Goal: Transaction & Acquisition: Purchase product/service

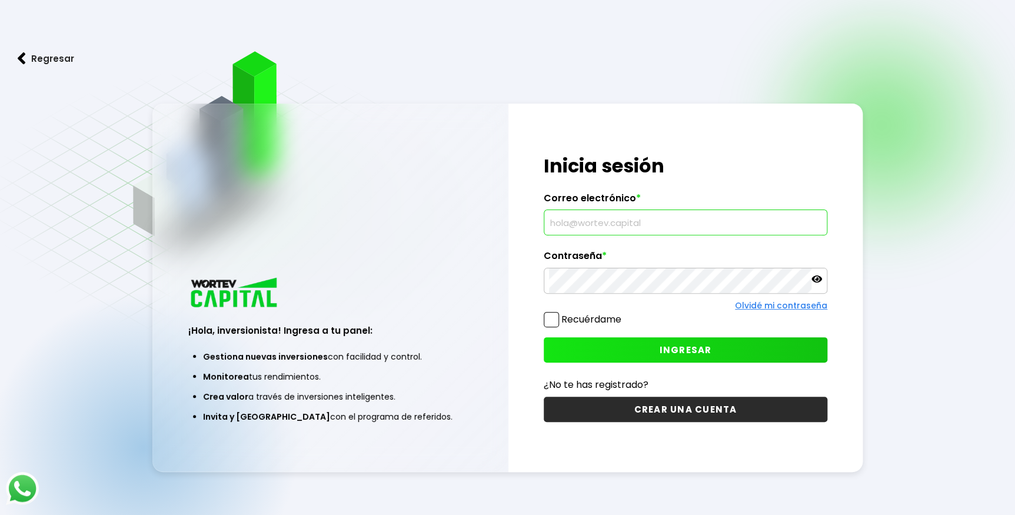
click at [614, 218] on input "text" at bounding box center [685, 222] width 273 height 25
type input "[EMAIL_ADDRESS][DOMAIN_NAME]"
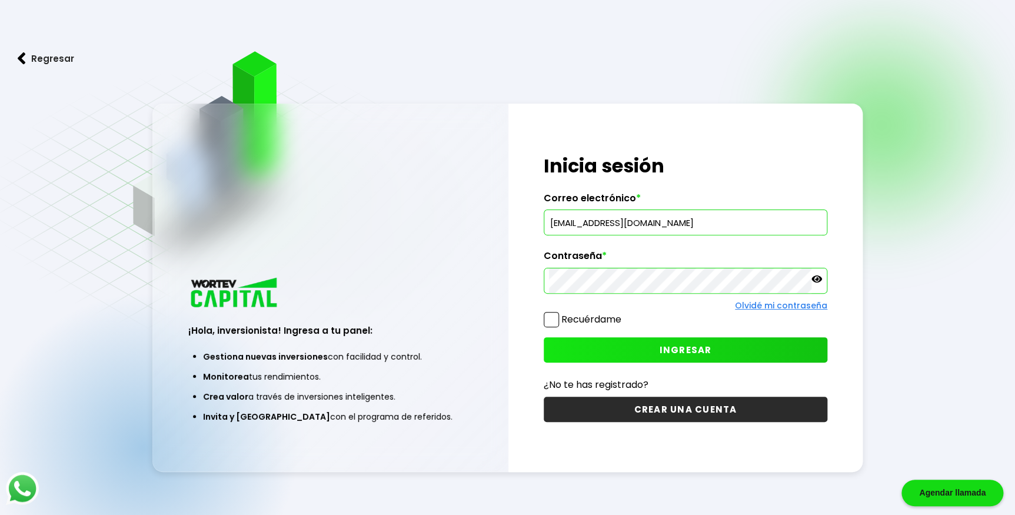
click at [647, 349] on button "INGRESAR" at bounding box center [686, 349] width 284 height 25
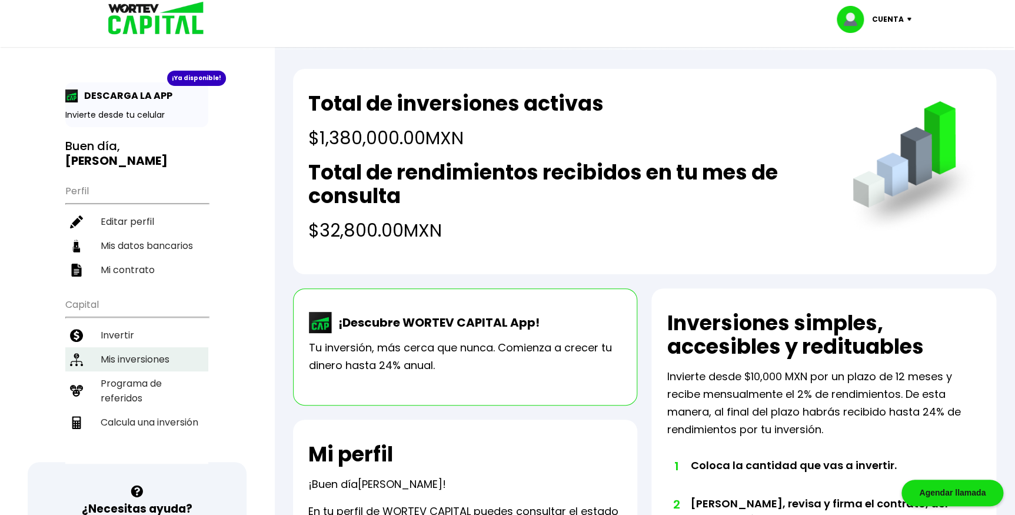
click at [125, 347] on li "Mis inversiones" at bounding box center [136, 359] width 143 height 24
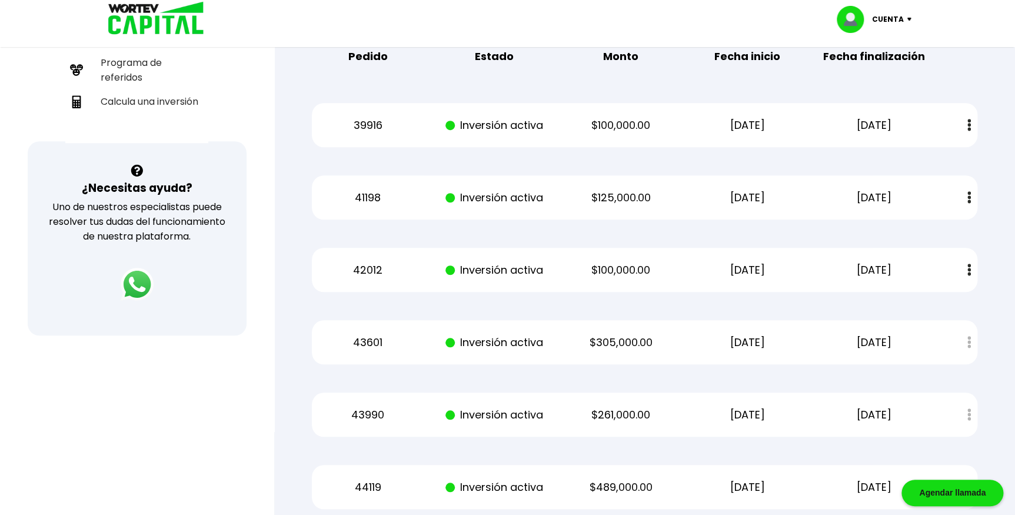
scroll to position [441, 0]
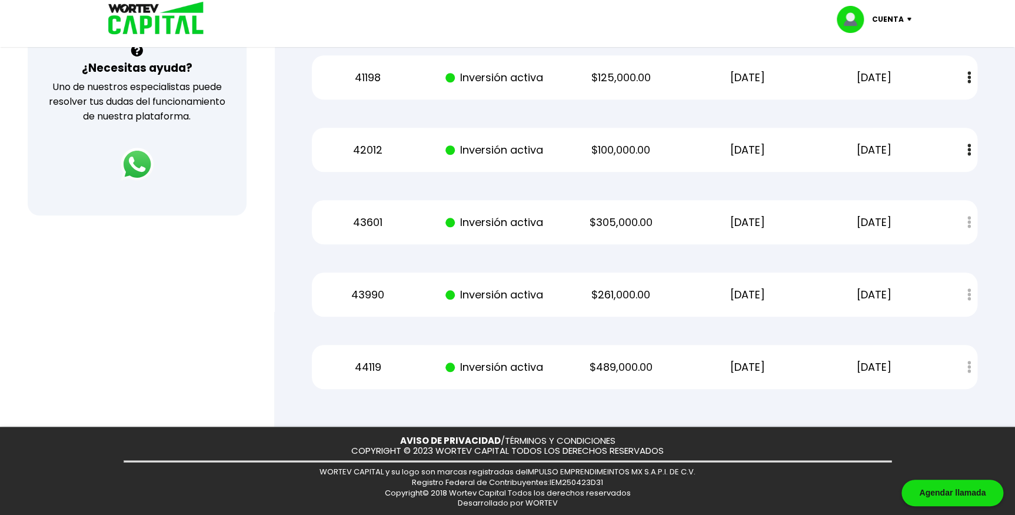
click at [129, 362] on div at bounding box center [507, 257] width 1015 height 515
click at [128, 362] on div at bounding box center [507, 257] width 1015 height 515
click at [125, 361] on div at bounding box center [507, 257] width 1015 height 515
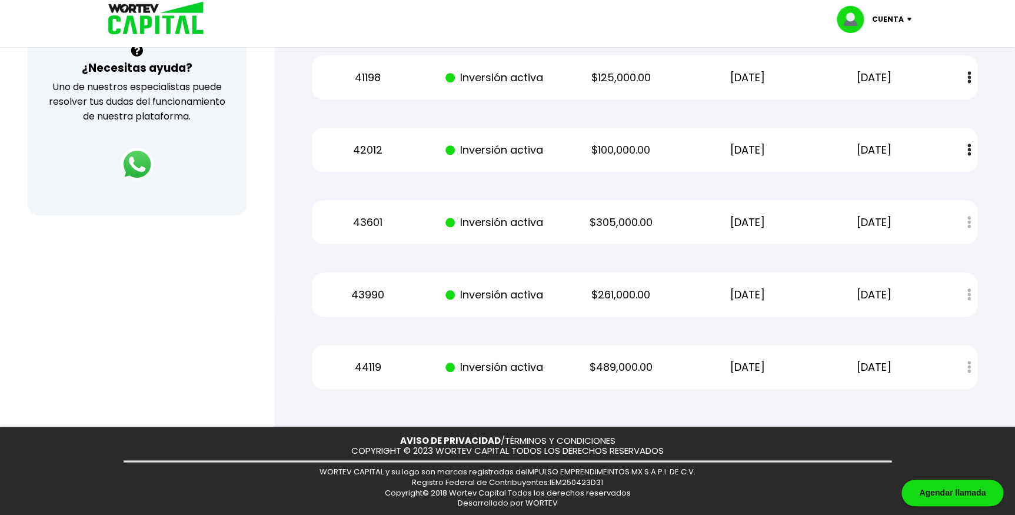
click at [125, 360] on div at bounding box center [507, 257] width 1015 height 515
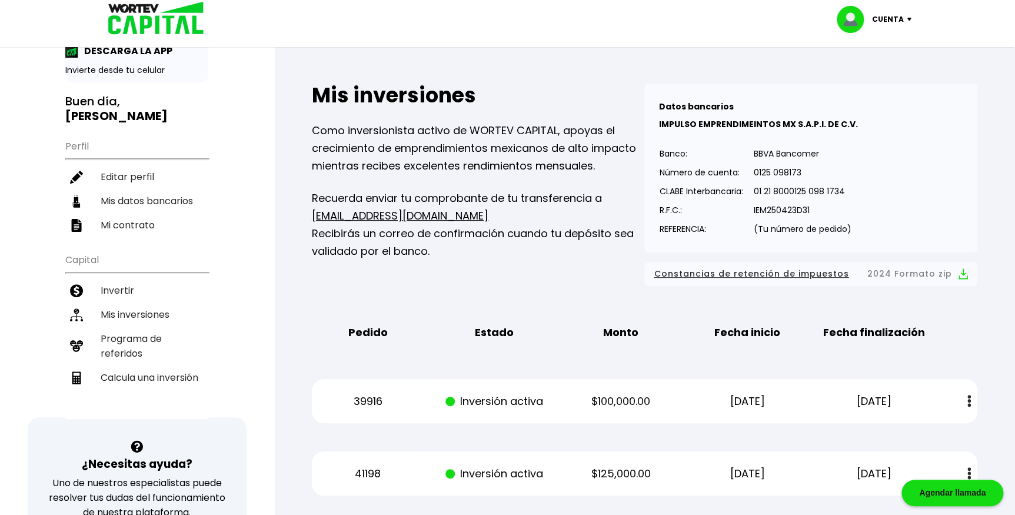
scroll to position [0, 0]
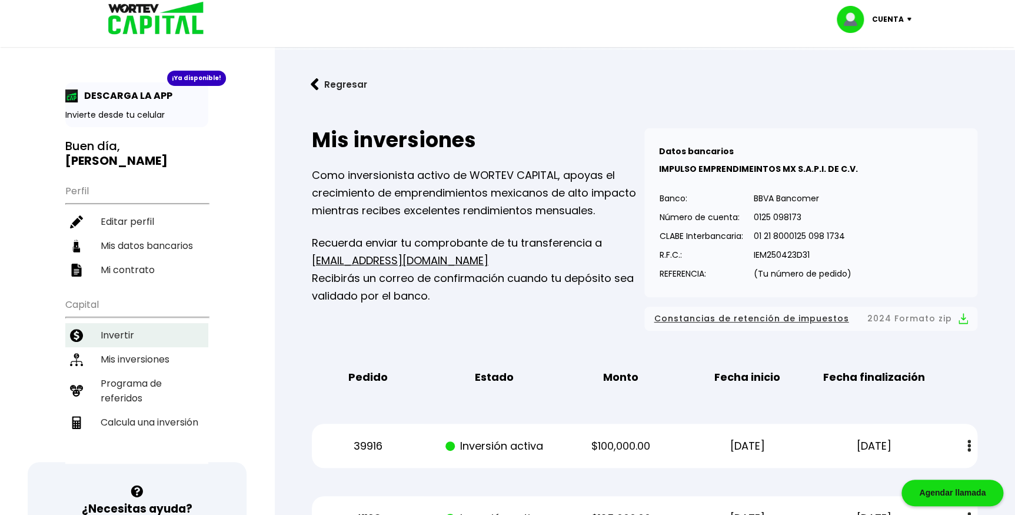
click at [122, 323] on li "Invertir" at bounding box center [136, 335] width 143 height 24
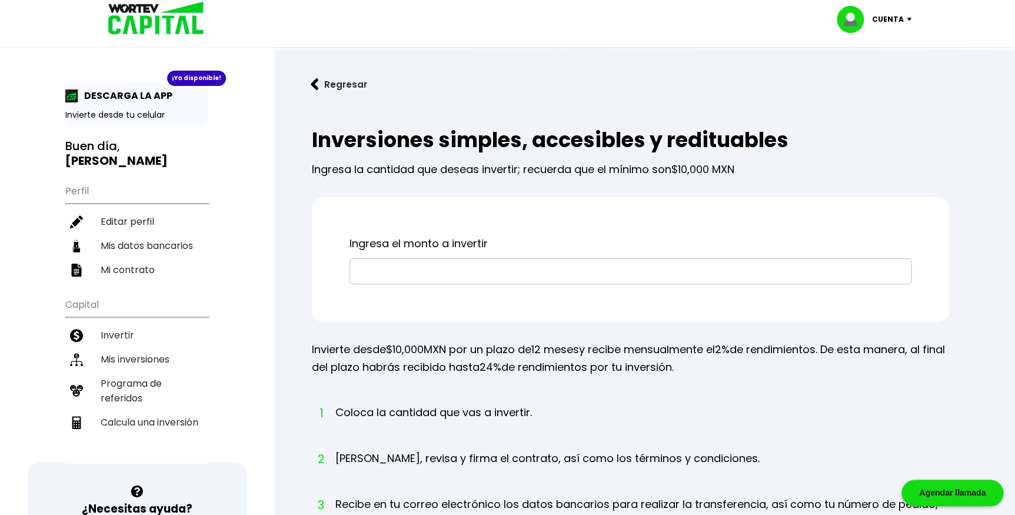
click at [359, 274] on input "text" at bounding box center [630, 271] width 551 height 25
click at [371, 265] on input "text" at bounding box center [630, 271] width 551 height 25
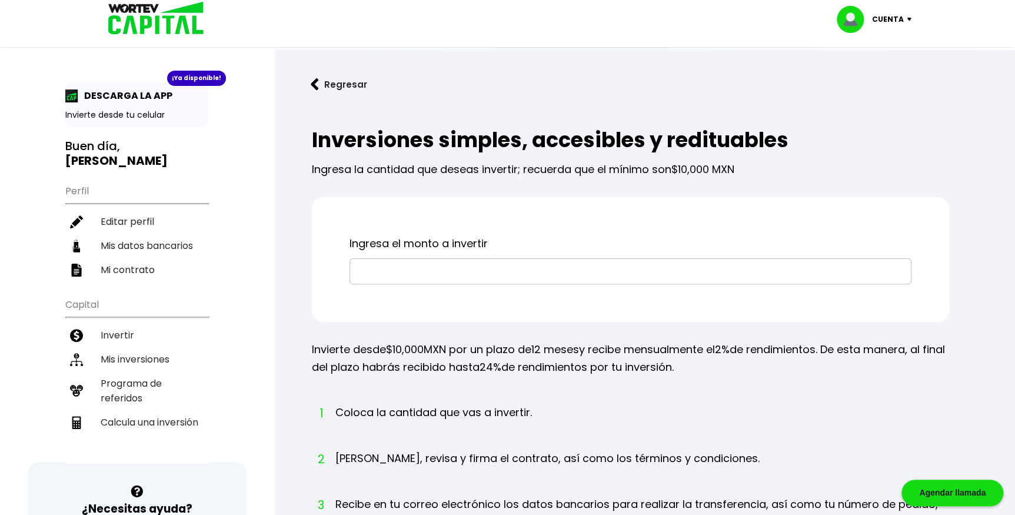
click at [371, 265] on input "text" at bounding box center [630, 271] width 551 height 25
click at [479, 131] on h2 "Inversiones simples, accesibles y redituables" at bounding box center [630, 140] width 637 height 24
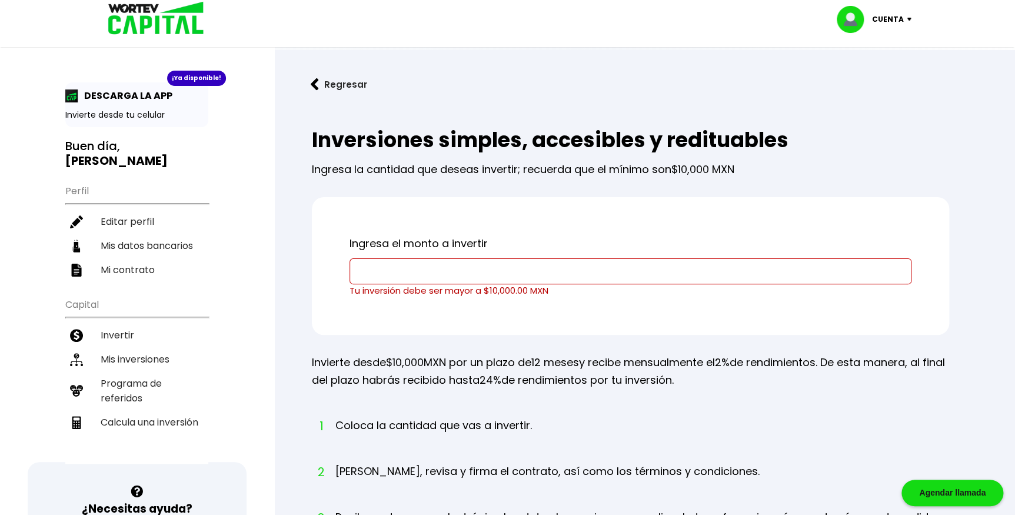
click at [480, 99] on link "Regresar" at bounding box center [644, 84] width 703 height 31
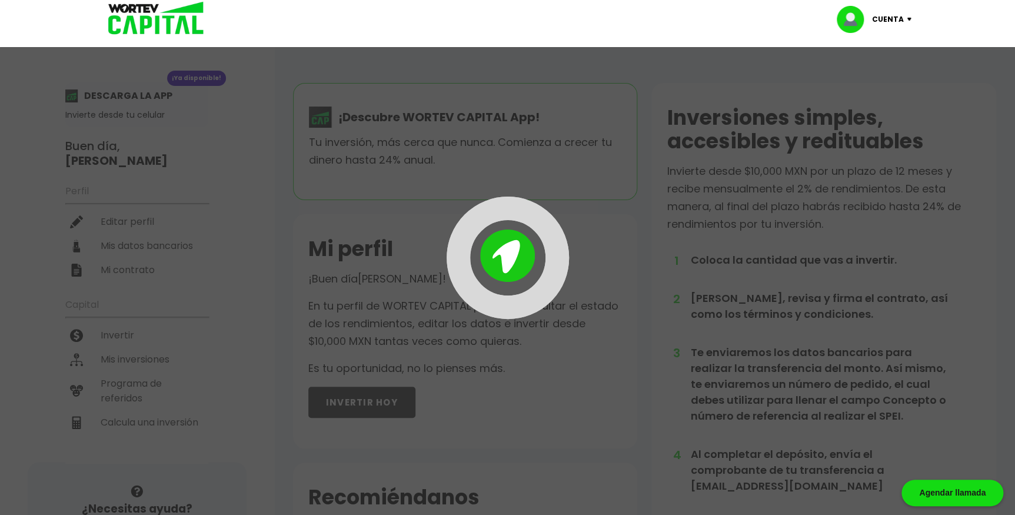
click at [480, 99] on div at bounding box center [507, 257] width 1015 height 515
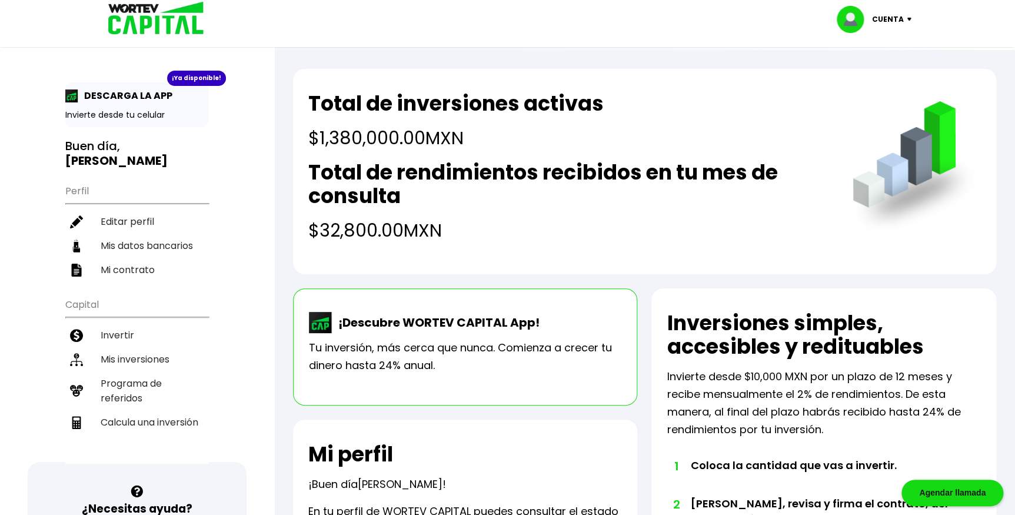
drag, startPoint x: 480, startPoint y: 99, endPoint x: 404, endPoint y: 224, distance: 146.0
click at [404, 224] on h4 "$32,800.00 MXN" at bounding box center [568, 230] width 521 height 26
click at [349, 173] on h2 "Total de rendimientos recibidos en tu mes de consulta" at bounding box center [568, 184] width 521 height 47
click at [102, 323] on li "Invertir" at bounding box center [136, 335] width 143 height 24
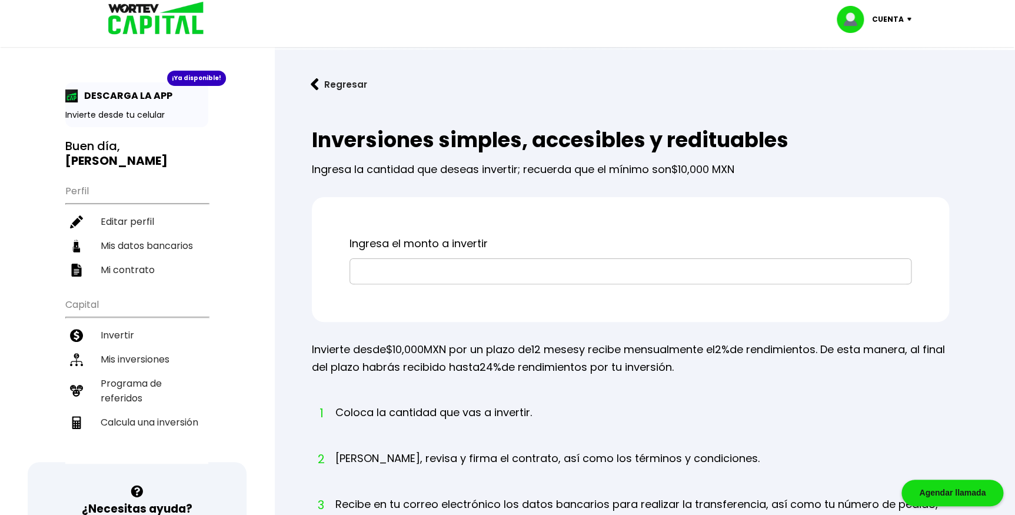
click at [185, 79] on div "¡Ya disponible!" at bounding box center [196, 78] width 59 height 15
click at [479, 259] on input "text" at bounding box center [630, 271] width 551 height 25
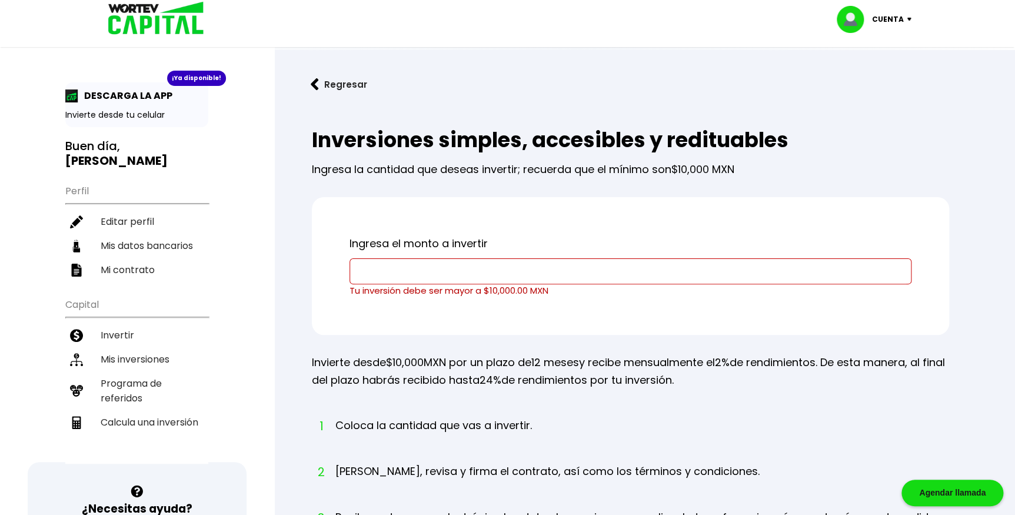
click at [291, 414] on div "Regresar Inversiones simples, accesibles y redituables Ingresa la cantidad que …" at bounding box center [644, 412] width 741 height 724
click at [382, 268] on input "text" at bounding box center [630, 271] width 551 height 25
click at [309, 379] on div "Inversiones simples, accesibles y redituables Ingresa la cantidad que deseas in…" at bounding box center [644, 431] width 703 height 645
click at [549, 260] on input "text" at bounding box center [630, 271] width 551 height 25
click at [644, 326] on div "Ingresa el monto a invertir Tu inversión debe ser mayor a $10,000.00 MXN" at bounding box center [630, 266] width 637 height 138
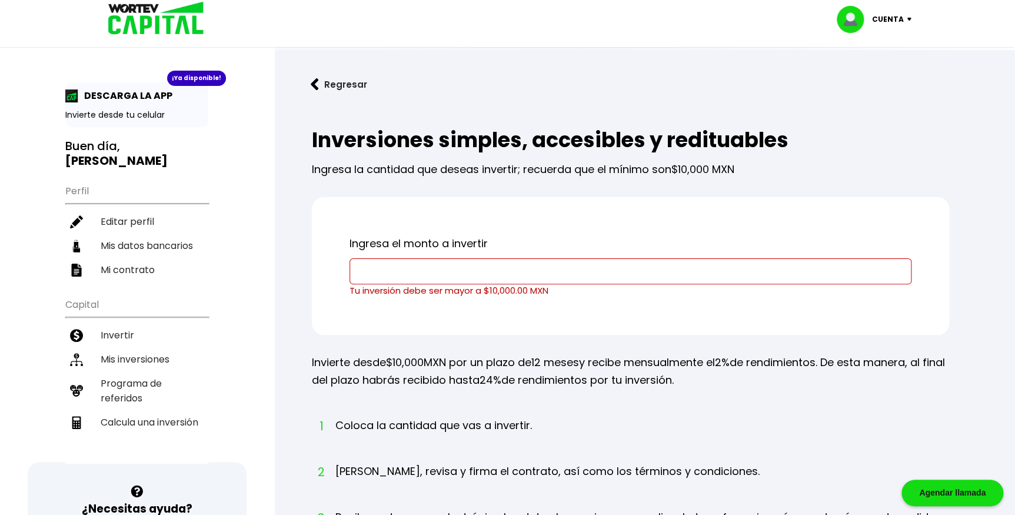
click at [702, 136] on h2 "Inversiones simples, accesibles y redituables" at bounding box center [630, 140] width 637 height 24
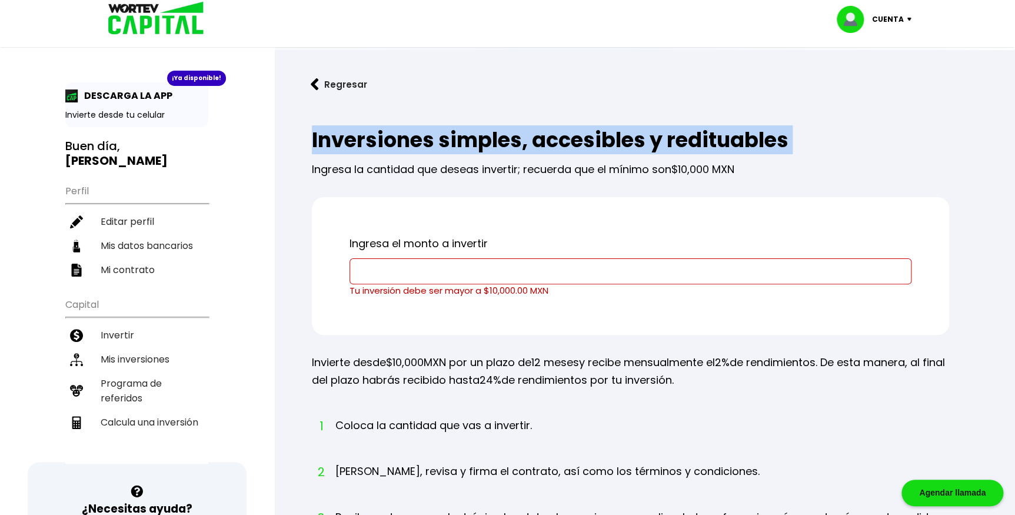
click at [702, 136] on h2 "Inversiones simples, accesibles y redituables" at bounding box center [630, 140] width 637 height 24
drag, startPoint x: 702, startPoint y: 136, endPoint x: 569, endPoint y: 142, distance: 132.5
click at [569, 142] on h2 "Inversiones simples, accesibles y redituables" at bounding box center [630, 140] width 637 height 24
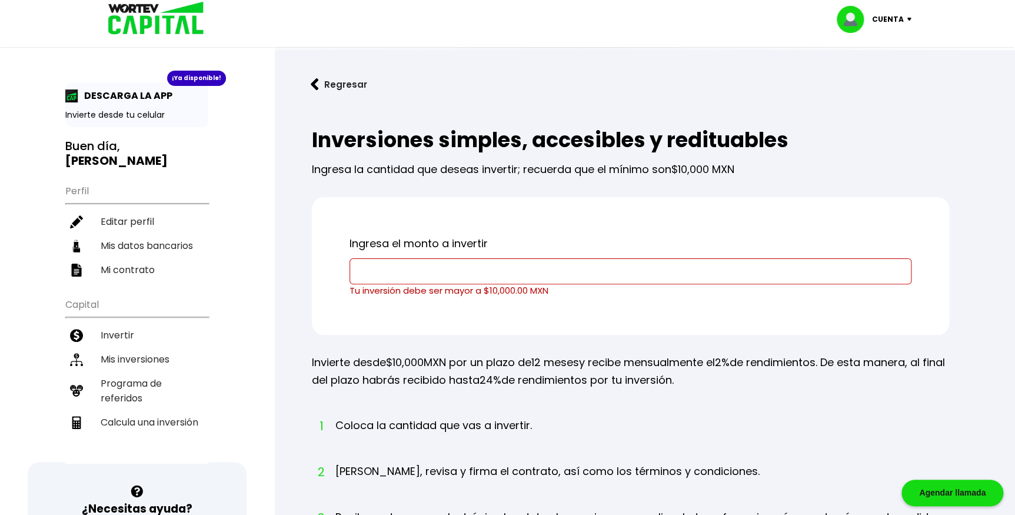
click at [602, 412] on div "Inversiones simples, accesibles y redituables Ingresa la cantidad que deseas in…" at bounding box center [644, 431] width 703 height 645
